Goal: Use online tool/utility: Utilize a website feature to perform a specific function

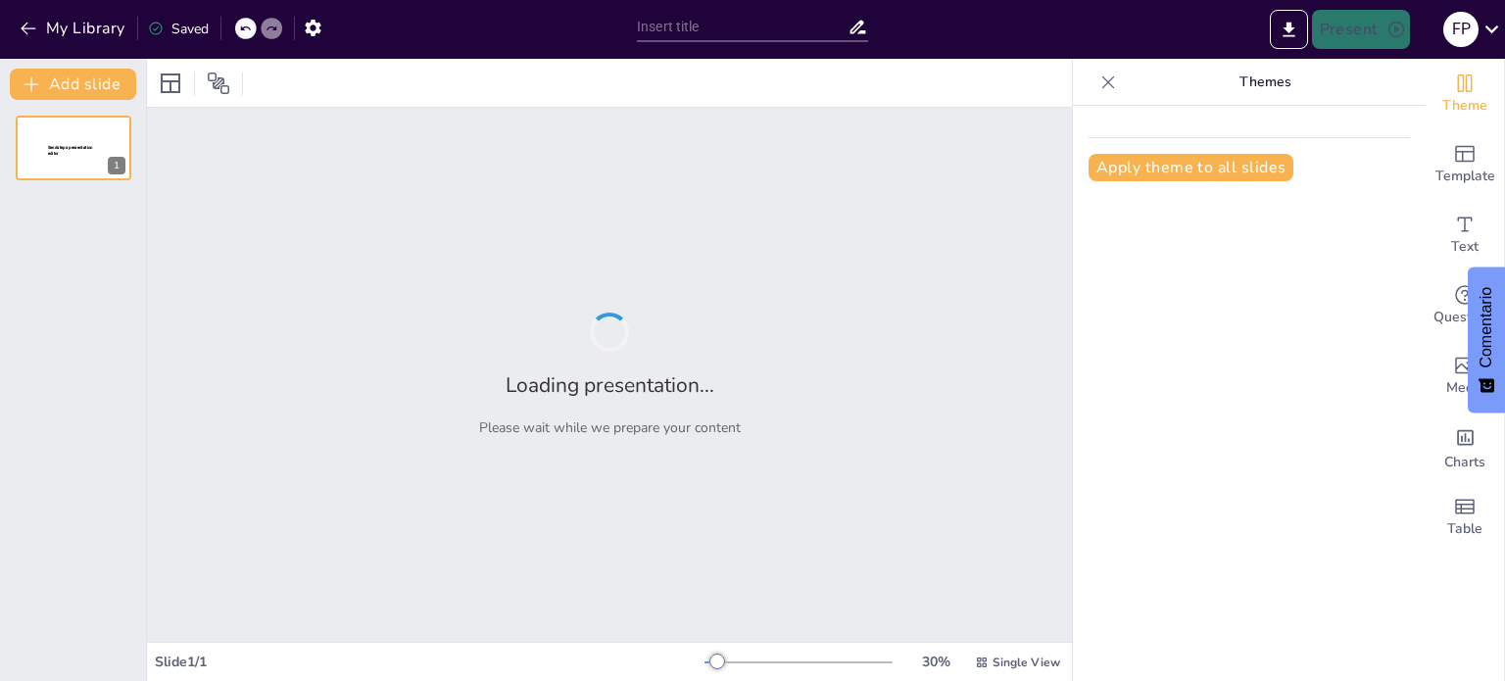
type input "Ganadería Regenerativa: ¡Cuidemos Nuestros Suelos y Biodiversidad!"
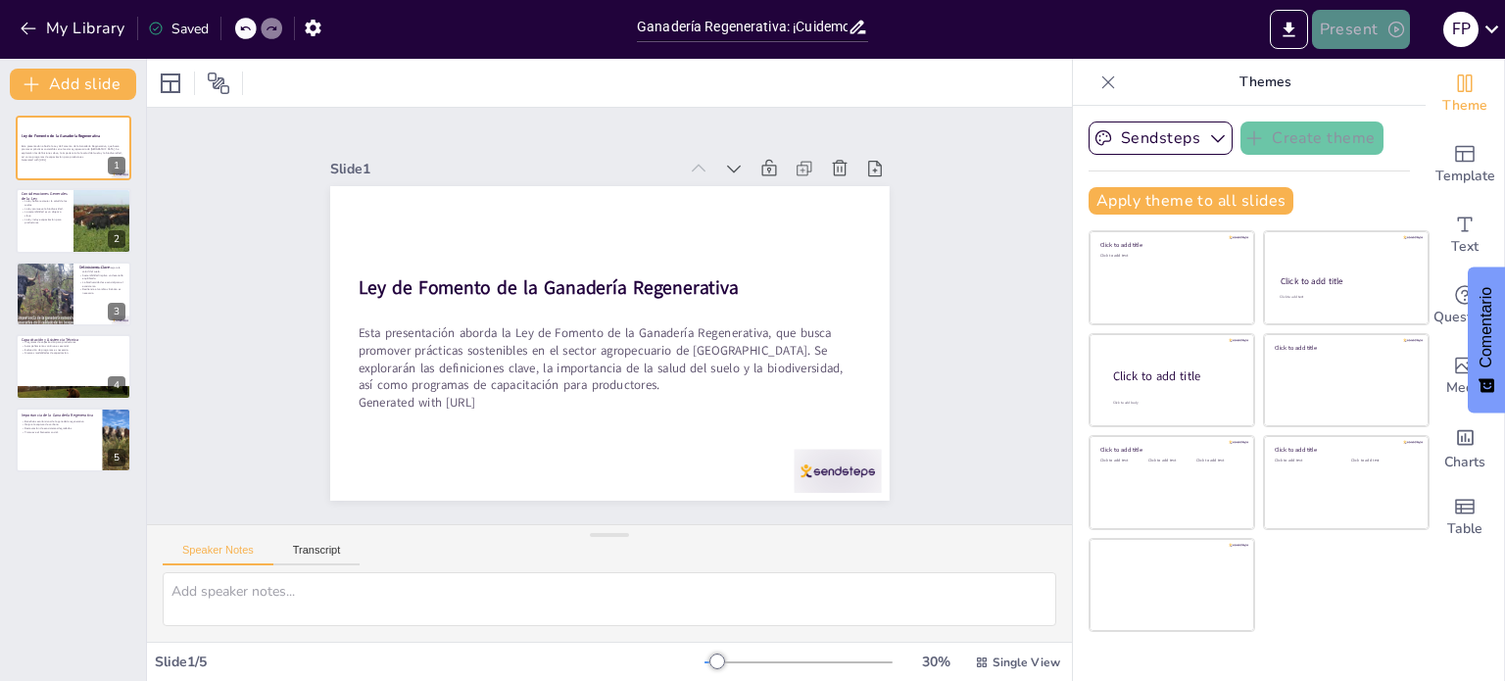
click at [1353, 29] on button "Present" at bounding box center [1361, 29] width 98 height 39
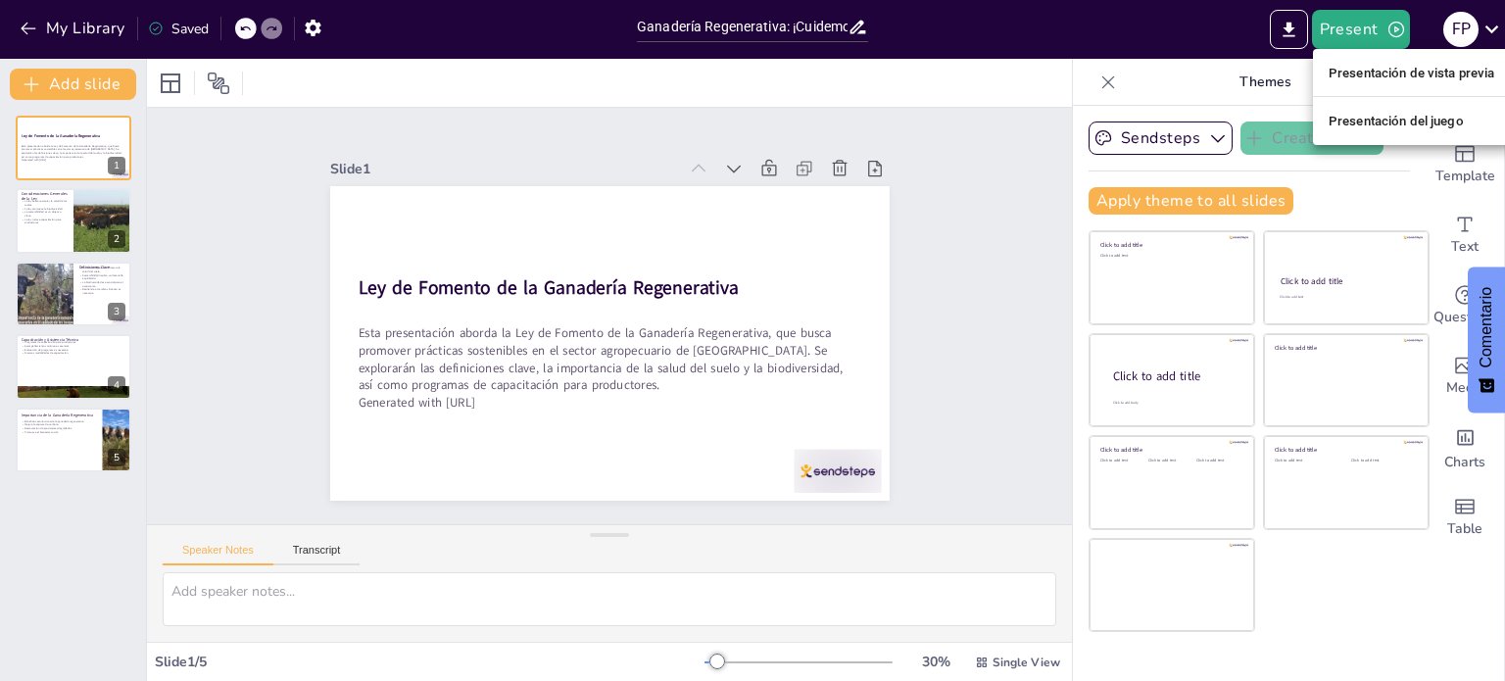
click at [1364, 77] on font "Presentación de vista previa" at bounding box center [1411, 73] width 167 height 15
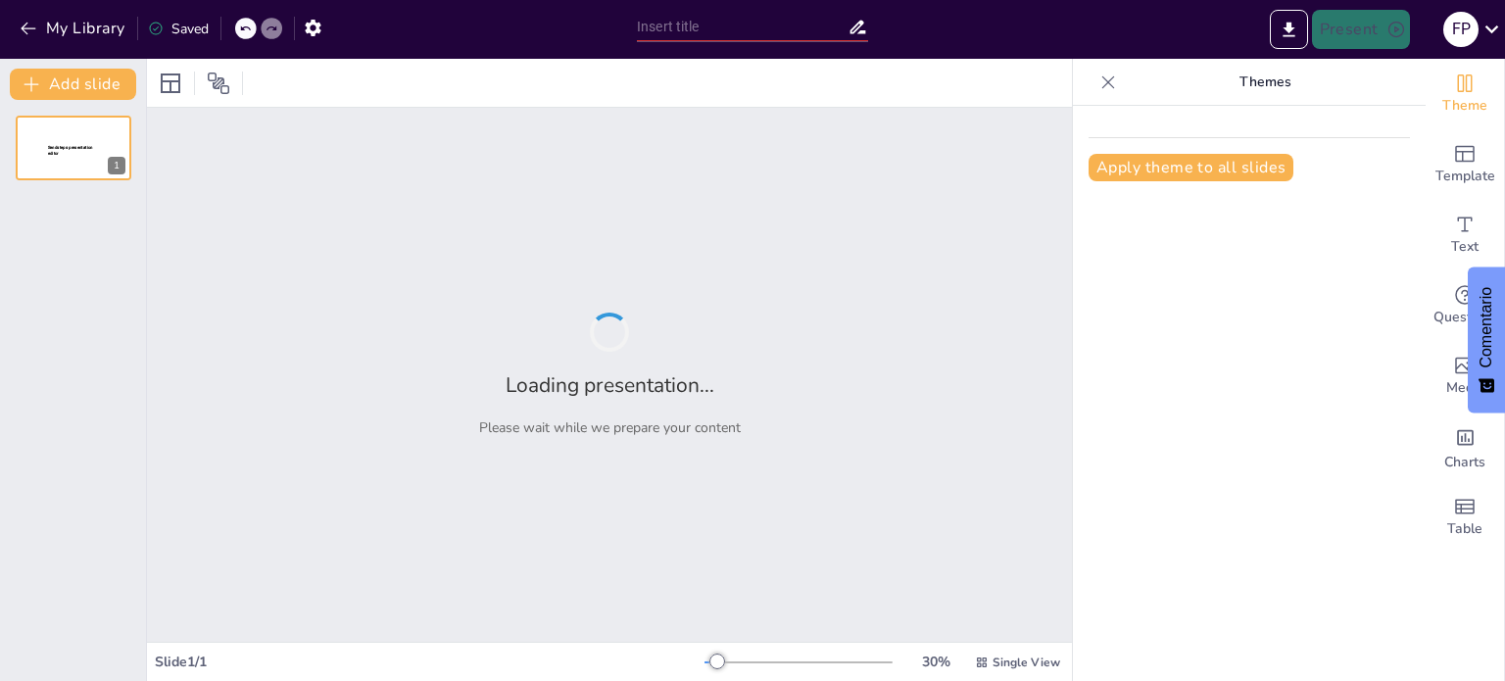
type input "Ganadería Regenerativa: ¡Cuidemos Nuestros Suelos y Biodiversidad!"
